Goal: Task Accomplishment & Management: Manage account settings

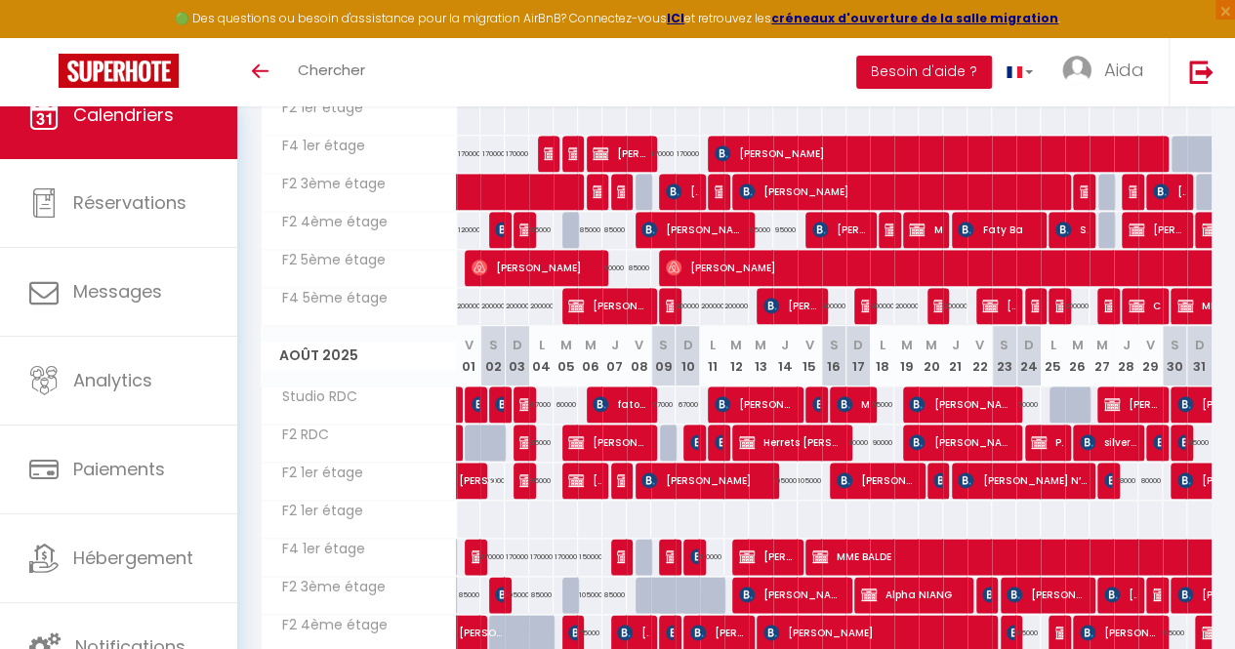
scroll to position [1012, 0]
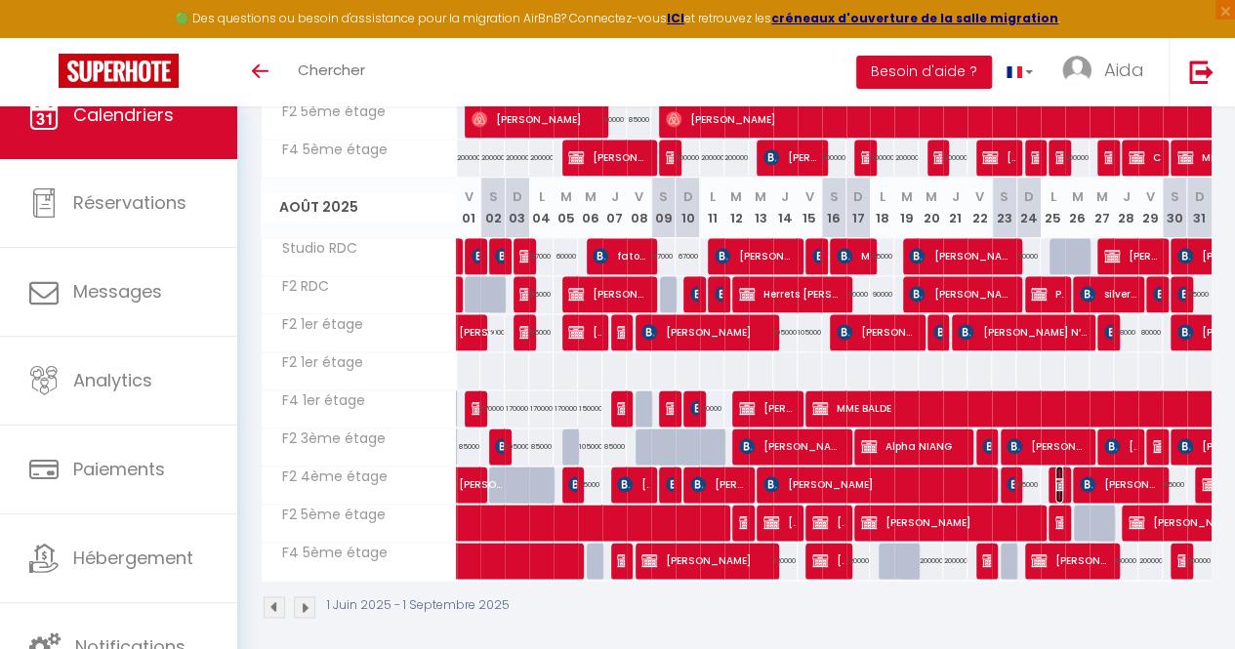
click at [1055, 477] on img at bounding box center [1063, 484] width 16 height 16
select select "OK"
select select "KO"
select select "0"
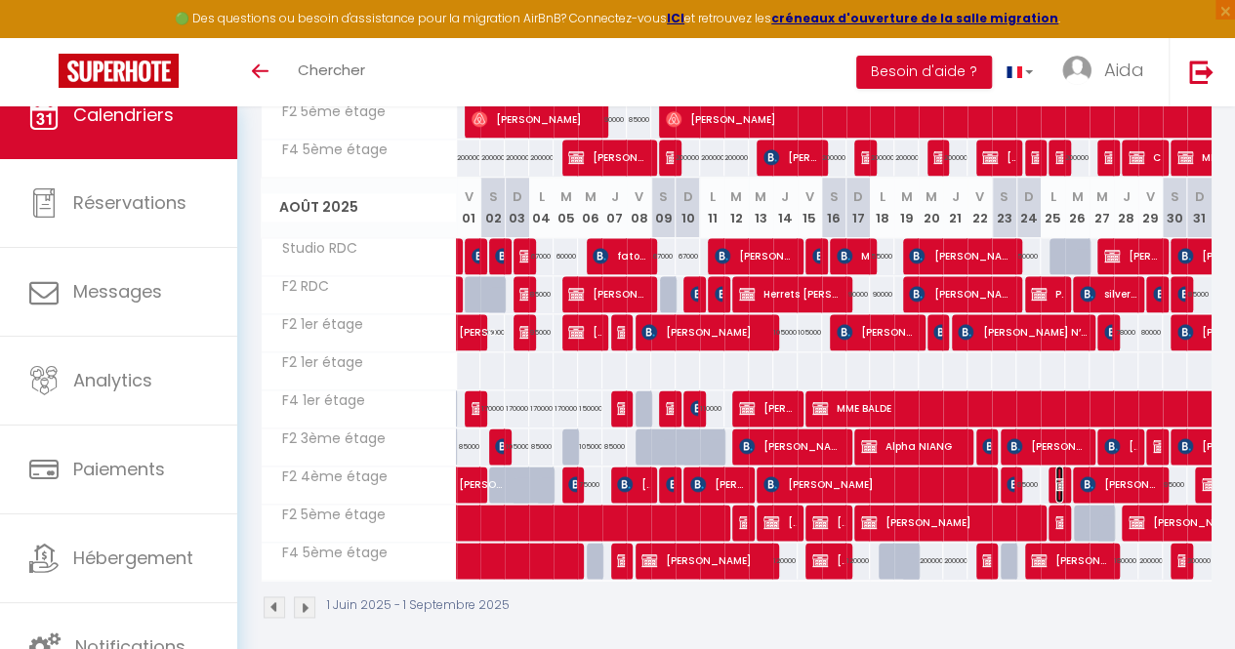
select select "1"
select select
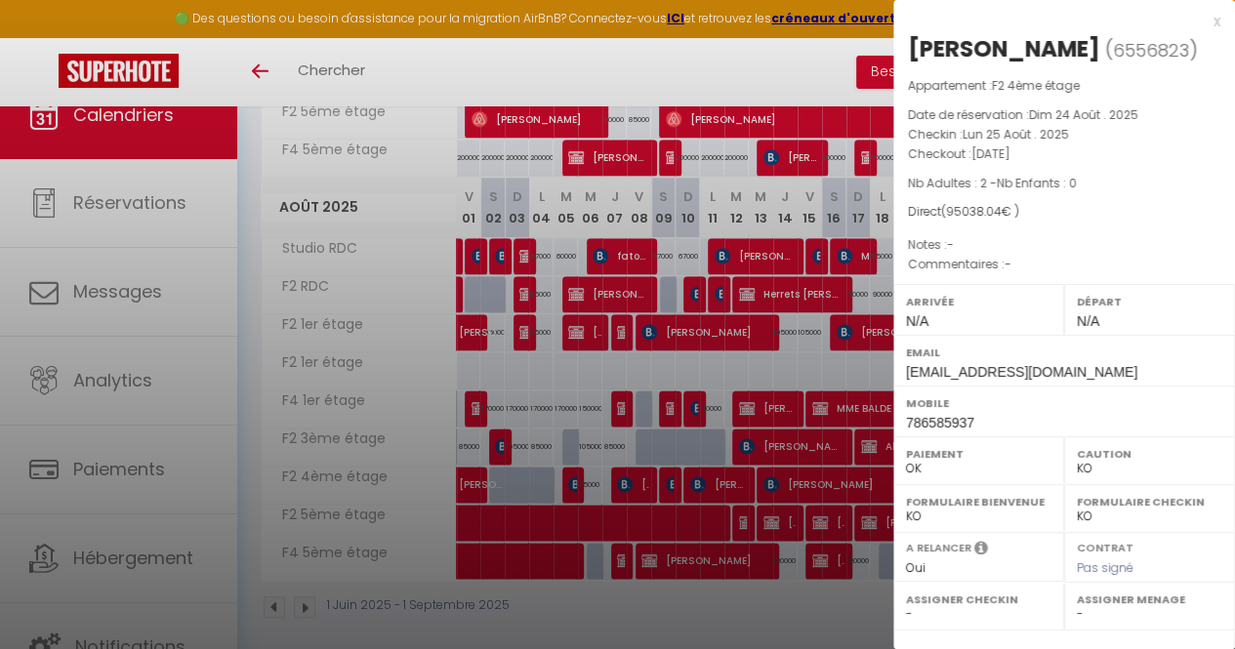
click at [723, 48] on div at bounding box center [617, 324] width 1235 height 649
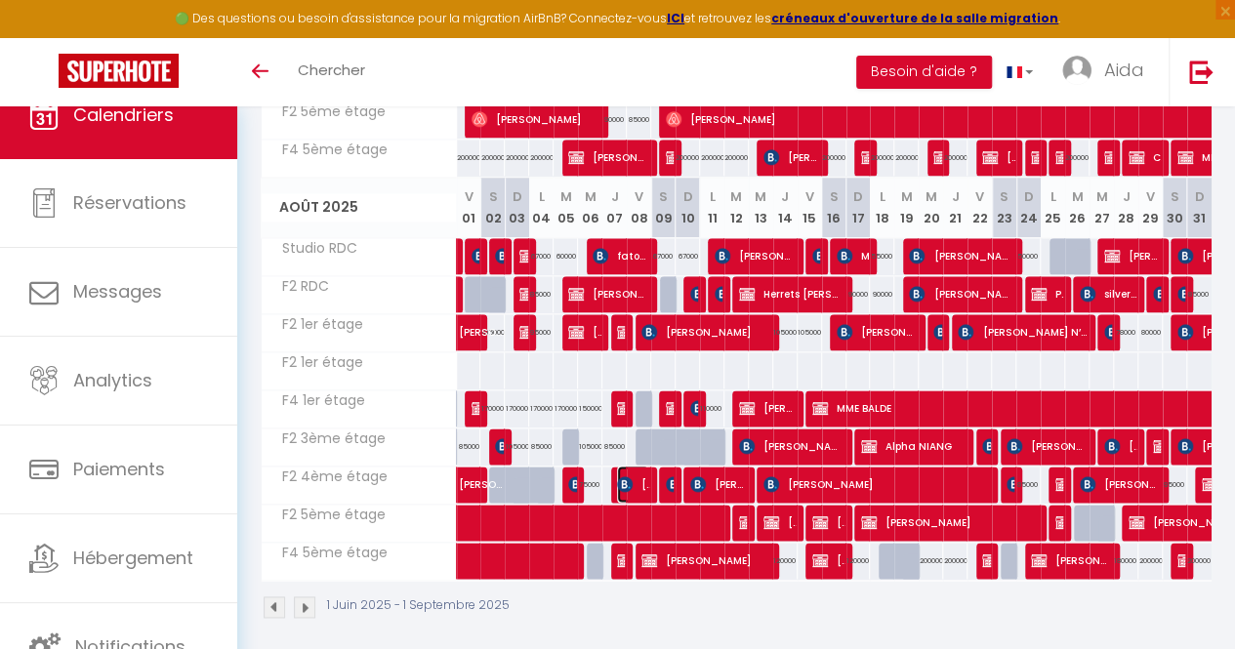
click at [634, 483] on span "[PERSON_NAME]" at bounding box center [633, 484] width 32 height 37
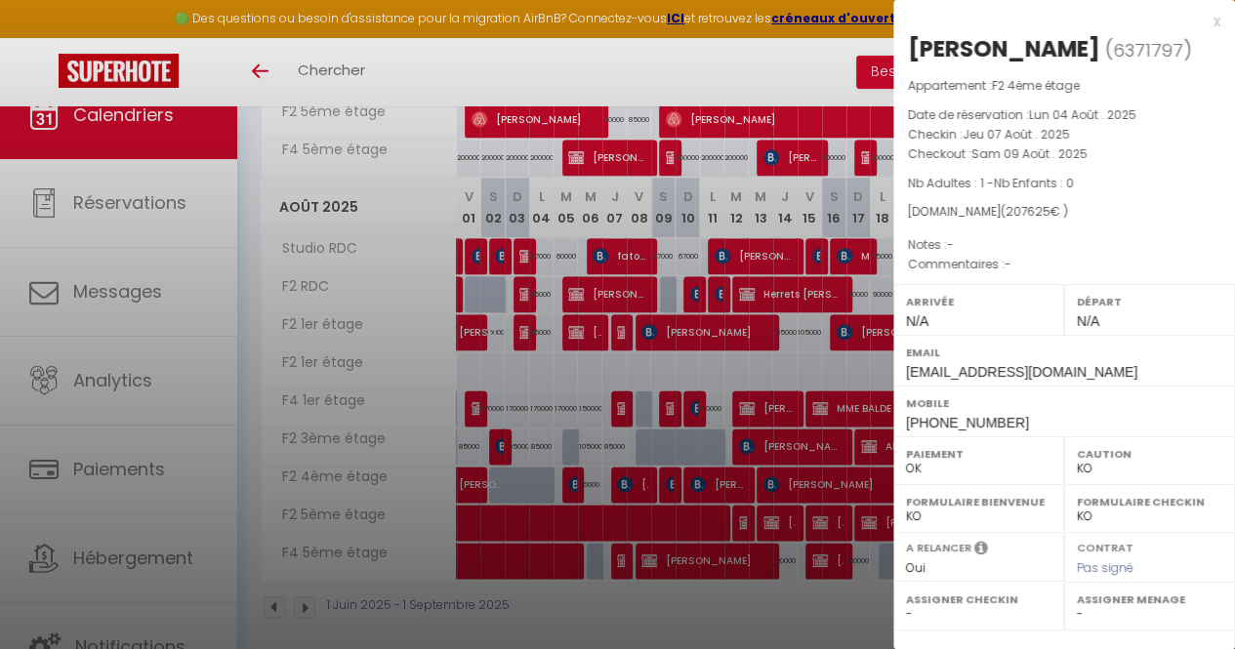
click at [620, 75] on div at bounding box center [617, 324] width 1235 height 649
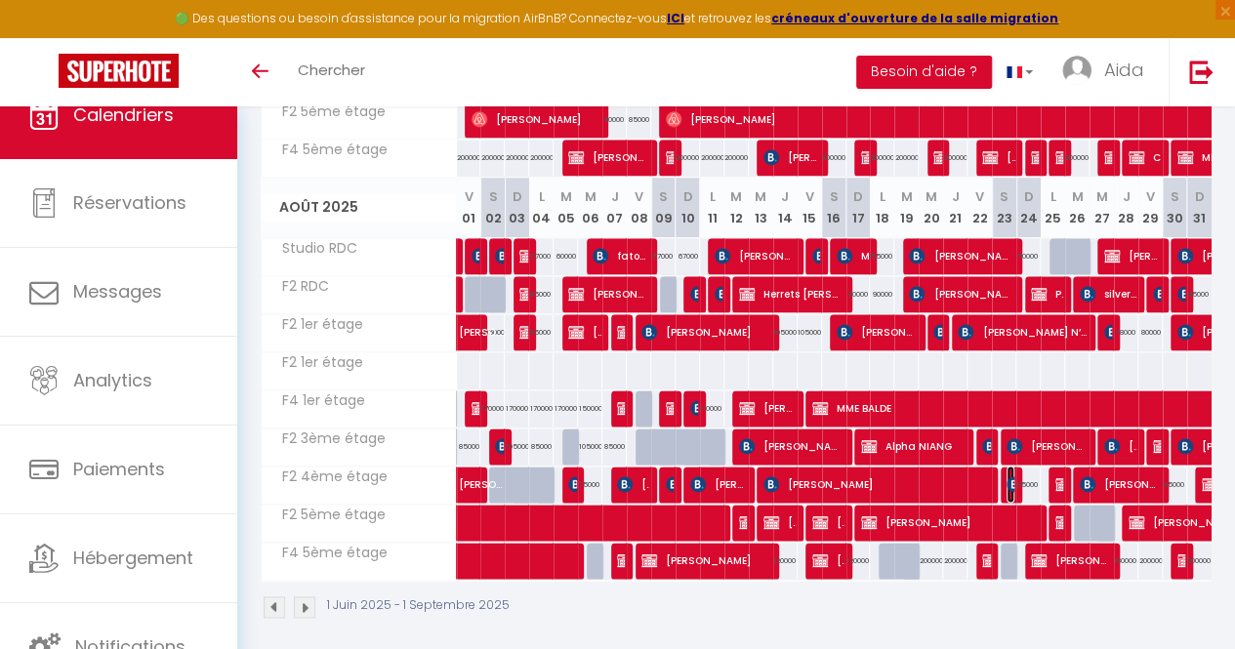
click at [1006, 476] on img at bounding box center [1014, 484] width 16 height 16
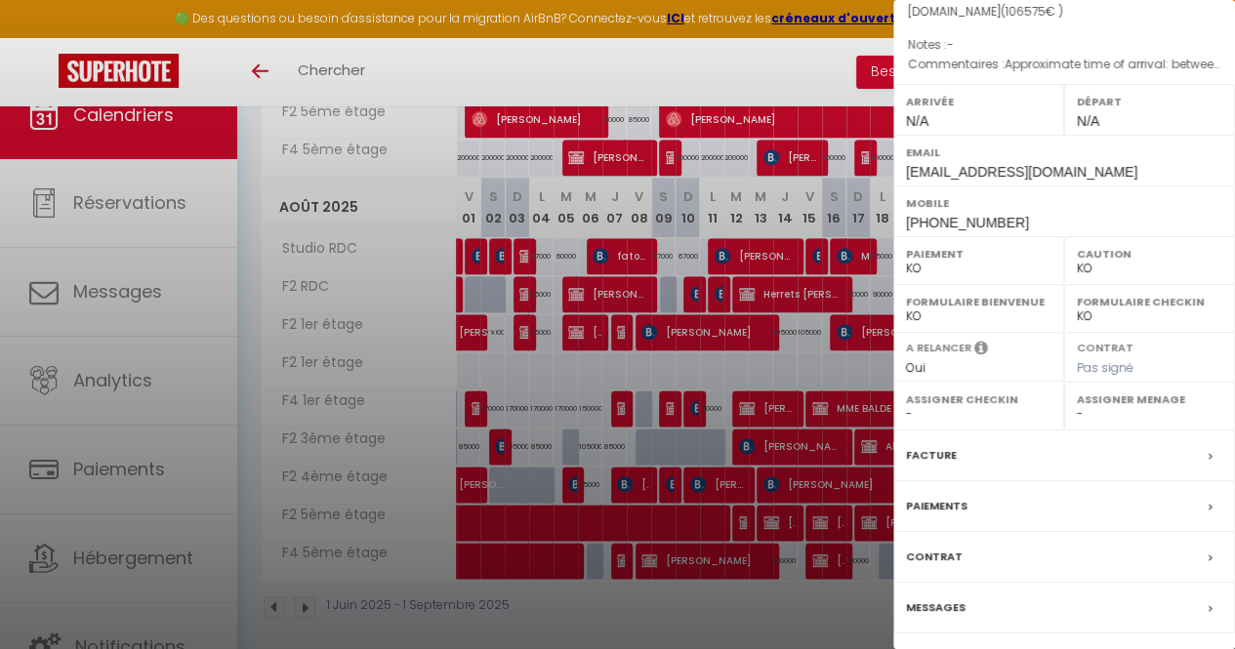
scroll to position [0, 0]
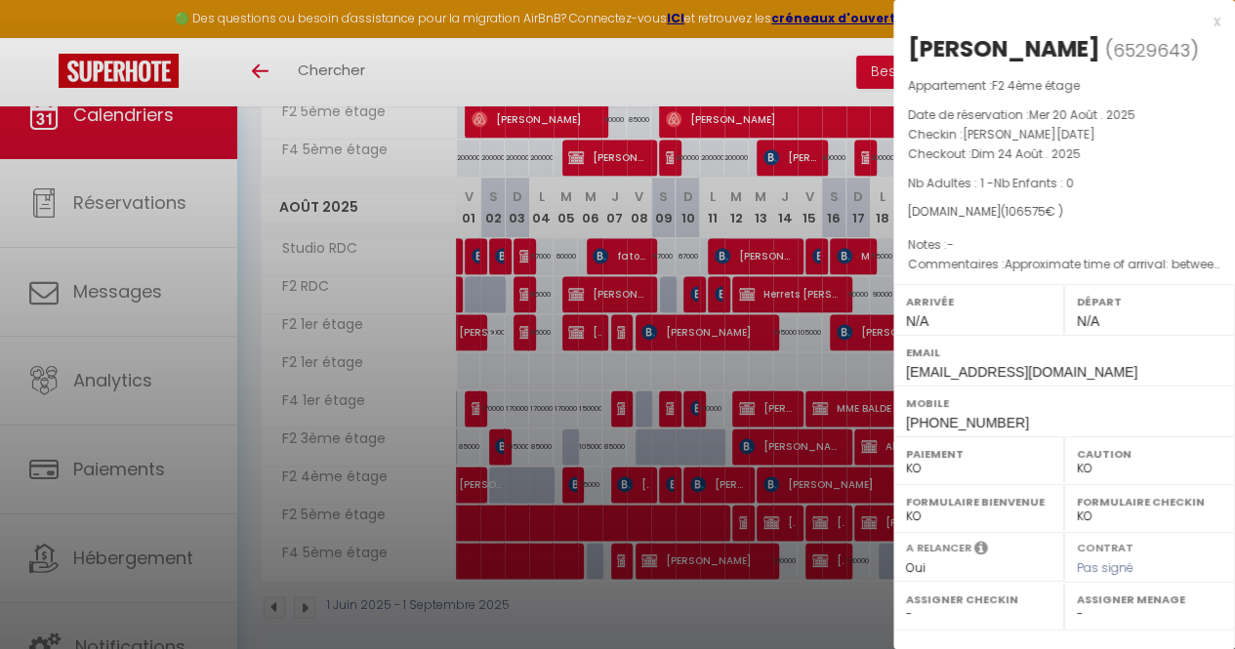
click at [763, 600] on div at bounding box center [617, 324] width 1235 height 649
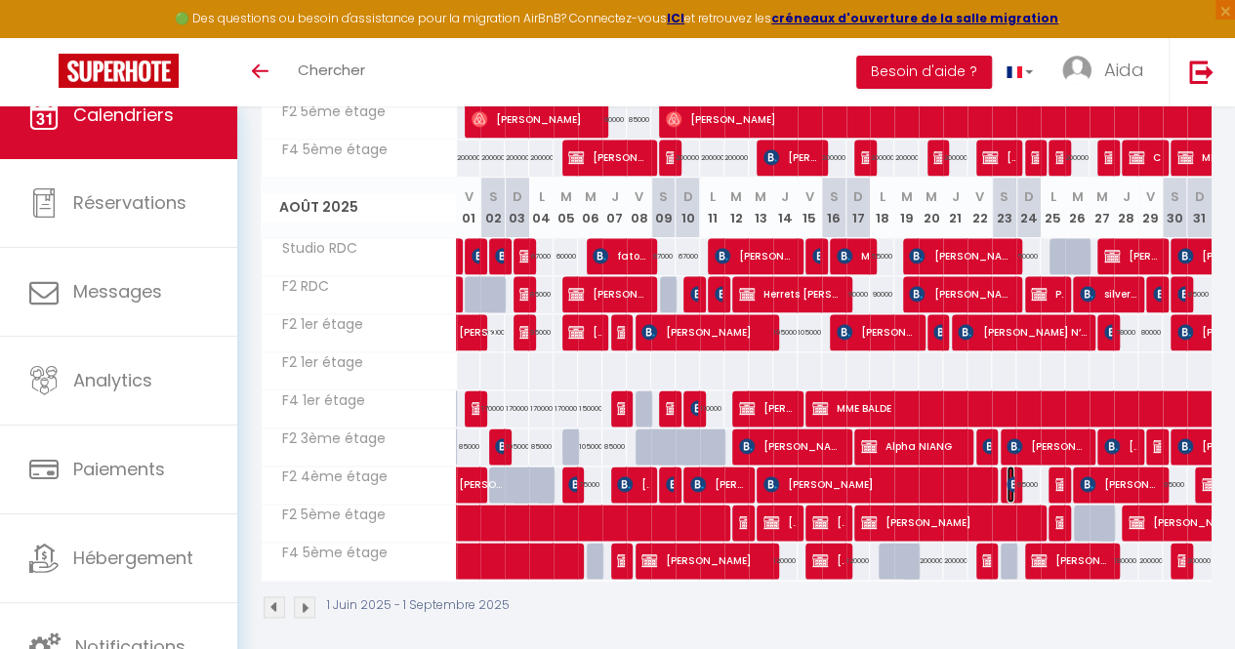
click at [1006, 482] on span "[PERSON_NAME]" at bounding box center [1010, 484] width 8 height 37
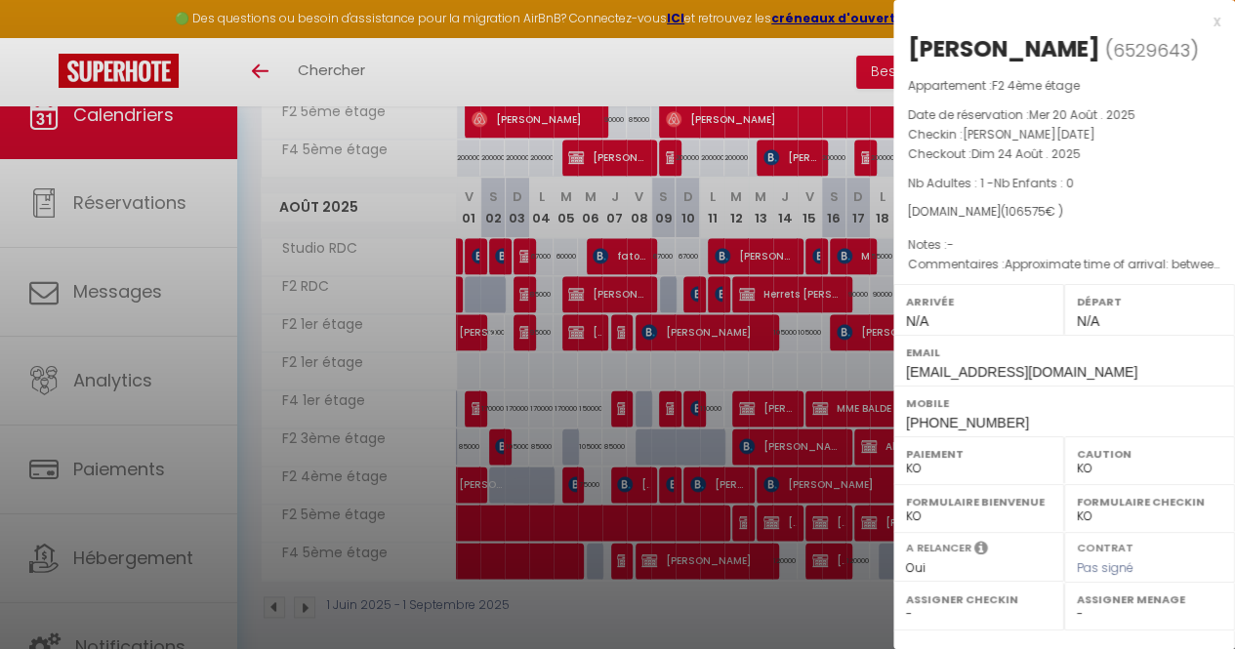
click at [633, 594] on div at bounding box center [617, 324] width 1235 height 649
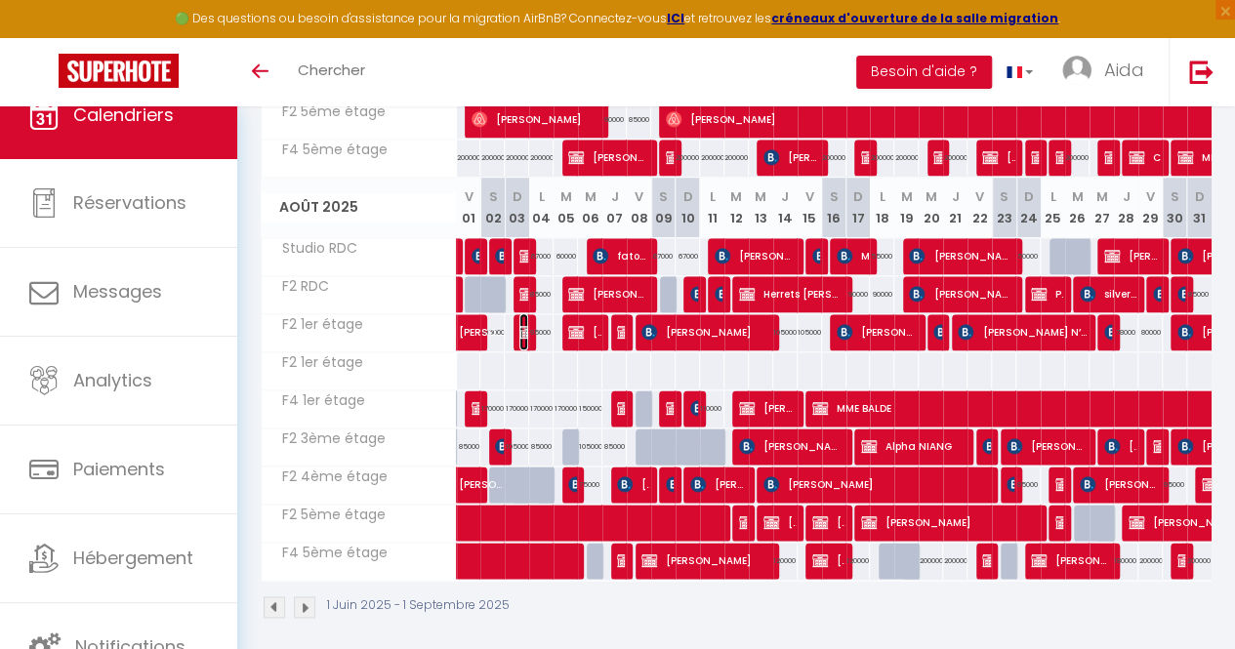
click at [519, 327] on img at bounding box center [527, 332] width 16 height 16
select select "OK"
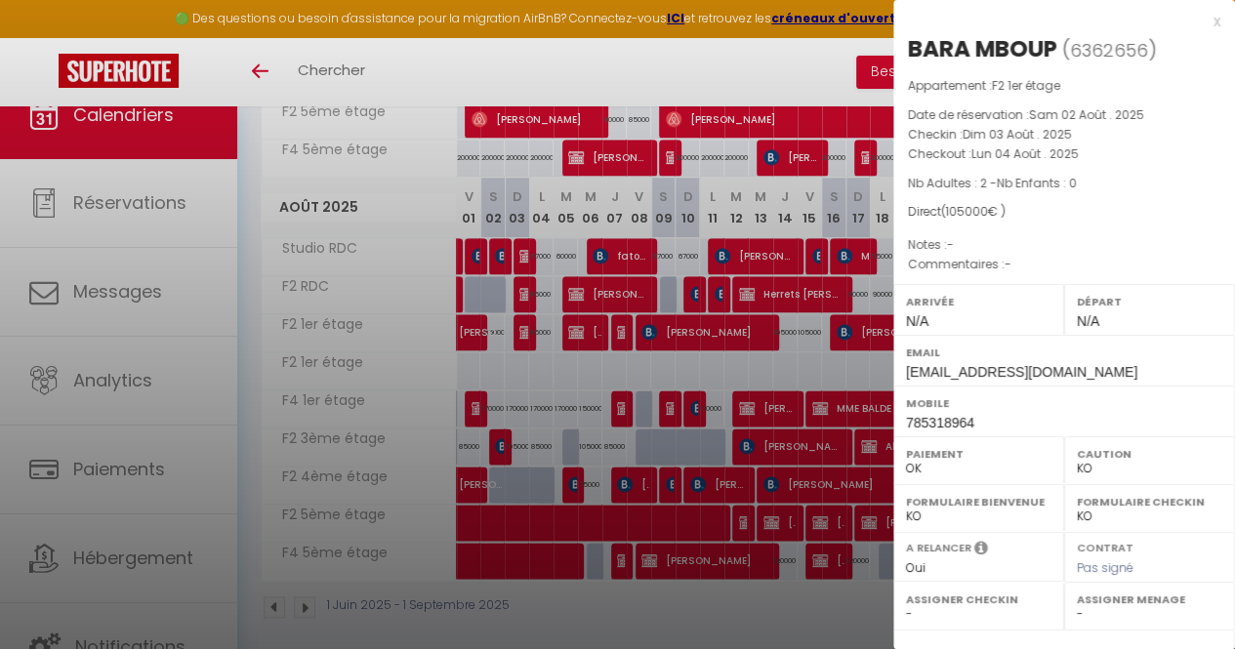
click at [555, 363] on div at bounding box center [617, 324] width 1235 height 649
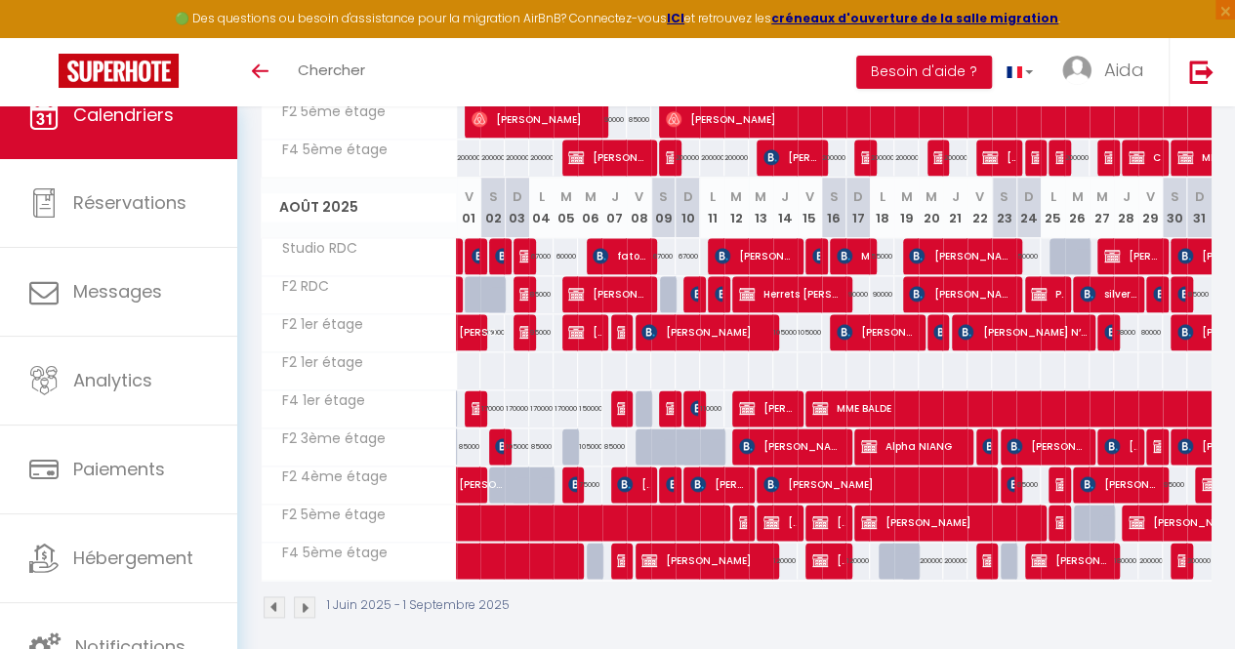
click at [1, 522] on link "Hébergement" at bounding box center [118, 558] width 237 height 88
click at [0, 533] on link "Hébergement" at bounding box center [118, 558] width 237 height 88
